Goal: Download file/media

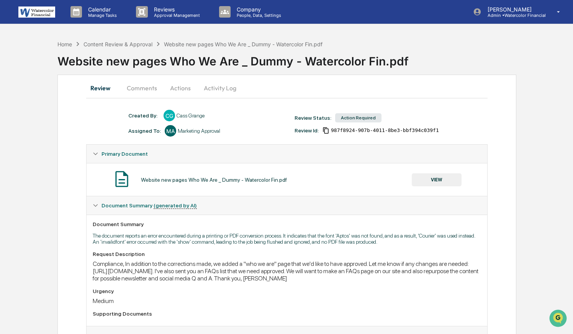
click at [442, 181] on button "VIEW" at bounding box center [436, 179] width 50 height 13
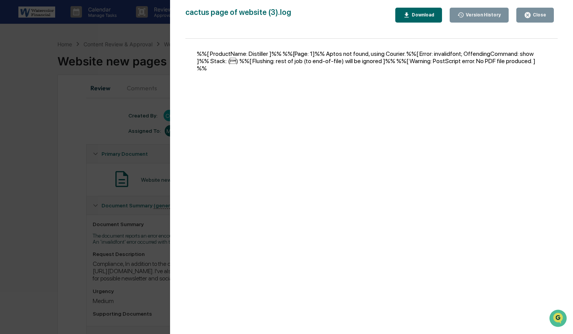
click at [410, 11] on div "Download" at bounding box center [418, 14] width 31 height 7
click at [533, 17] on div "Close" at bounding box center [538, 14] width 15 height 5
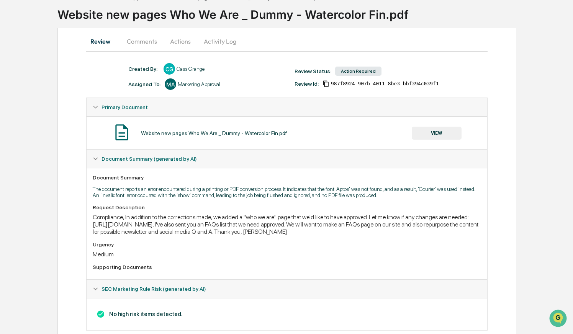
scroll to position [47, 0]
click at [151, 41] on button "Comments" at bounding box center [142, 40] width 42 height 18
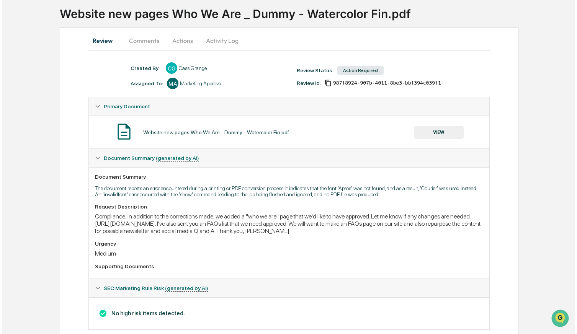
scroll to position [0, 0]
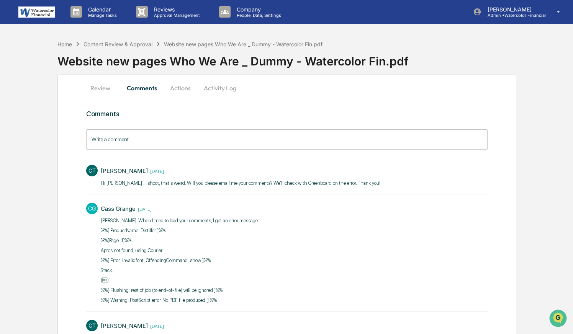
click at [64, 42] on div "Home" at bounding box center [64, 44] width 15 height 7
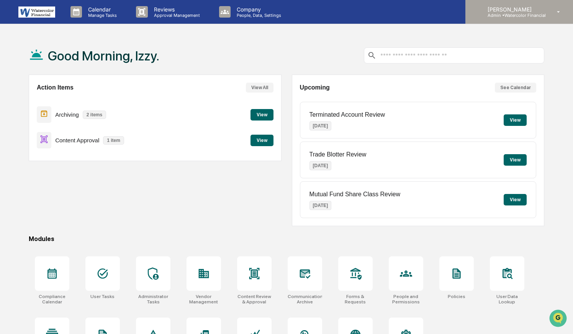
click at [521, 11] on p "[PERSON_NAME]" at bounding box center [513, 9] width 64 height 7
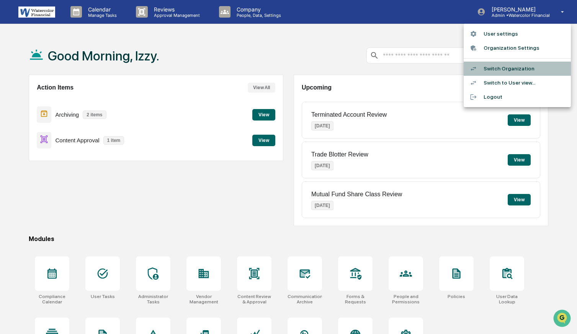
click at [502, 67] on li "Switch Organization" at bounding box center [516, 69] width 107 height 14
